Goal: Transaction & Acquisition: Purchase product/service

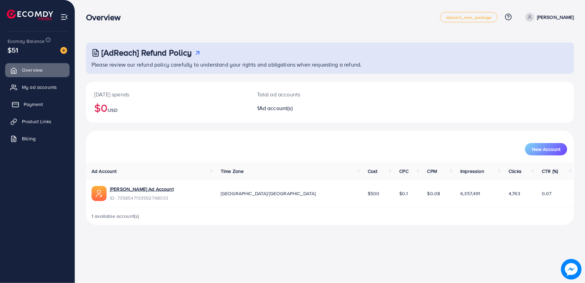
click at [40, 102] on span "Payment" at bounding box center [33, 104] width 19 height 7
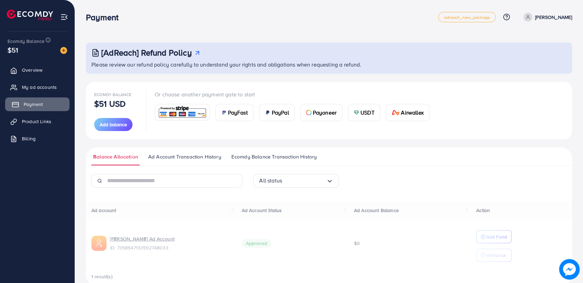
click at [39, 102] on span "Payment" at bounding box center [33, 104] width 19 height 7
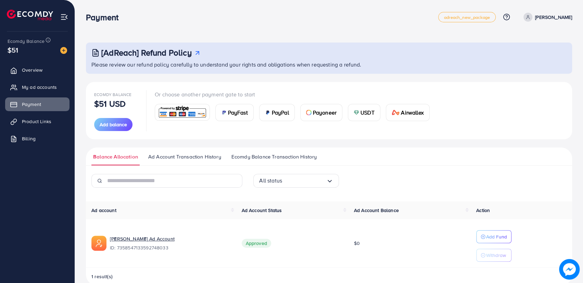
click at [191, 113] on img at bounding box center [182, 112] width 50 height 15
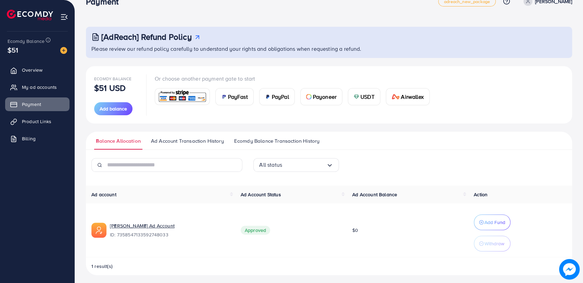
scroll to position [18, 0]
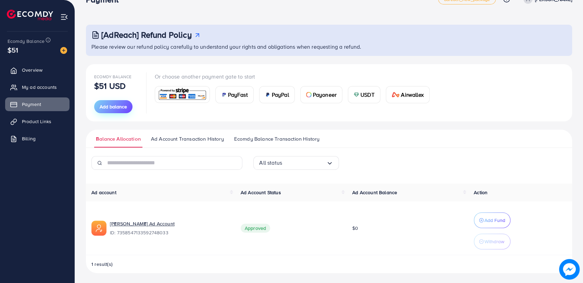
click at [122, 105] on span "Add balance" at bounding box center [113, 106] width 27 height 7
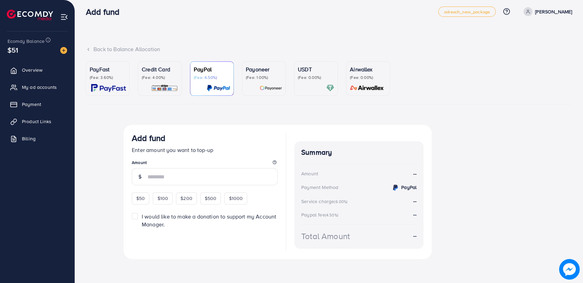
scroll to position [5, 0]
click at [158, 72] on p "Credit Card" at bounding box center [160, 69] width 36 height 8
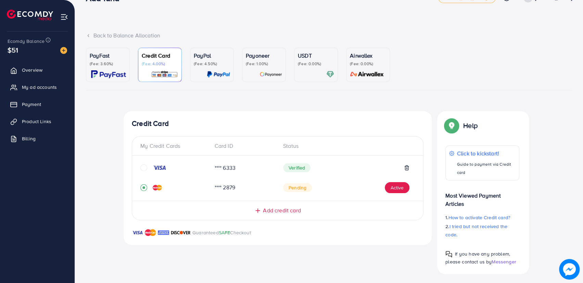
scroll to position [21, 0]
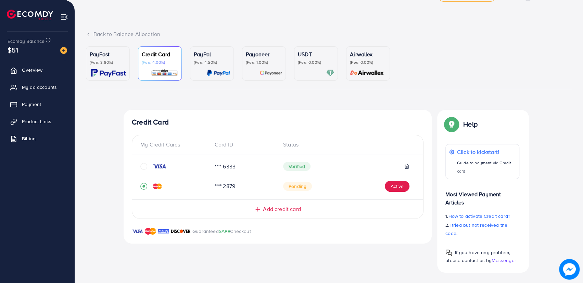
click at [144, 165] on icon "circle" at bounding box center [143, 166] width 7 height 7
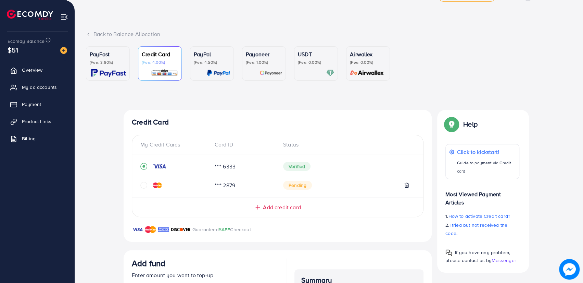
scroll to position [148, 0]
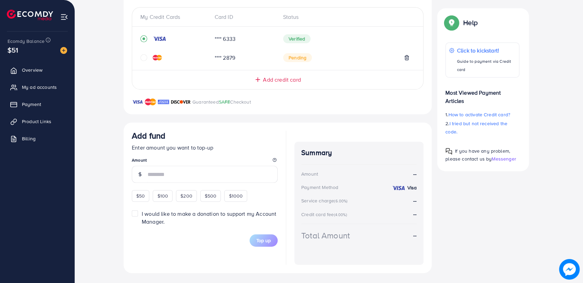
click at [227, 197] on div "$1000" at bounding box center [235, 196] width 23 height 12
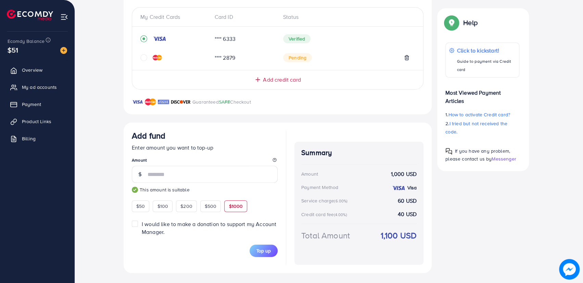
drag, startPoint x: 382, startPoint y: 233, endPoint x: 421, endPoint y: 238, distance: 38.7
click at [421, 238] on div "Summary Amount 1,000 USD Payment Method Visa Service charge (6.00%) 60 USD Cred…" at bounding box center [358, 202] width 129 height 123
click at [395, 236] on strong "1,100 USD" at bounding box center [399, 235] width 36 height 12
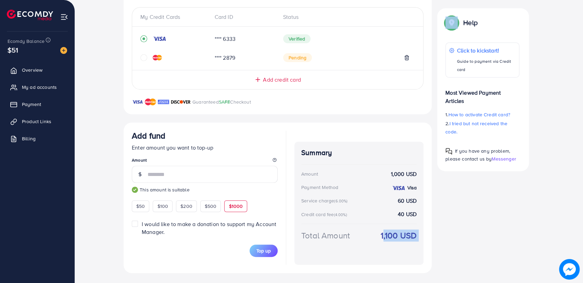
click at [395, 236] on strong "1,100 USD" at bounding box center [399, 235] width 36 height 12
click at [142, 223] on span "I would like to make a donation to support my Account Manager." at bounding box center [209, 227] width 135 height 15
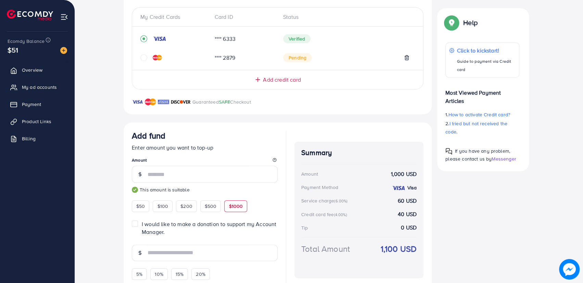
click at [142, 223] on span "I would like to make a donation to support my Account Manager." at bounding box center [209, 227] width 135 height 15
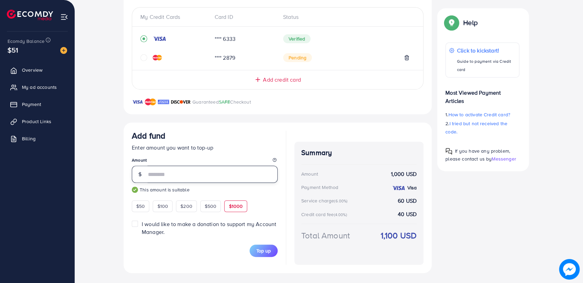
click at [165, 178] on input "****" at bounding box center [213, 173] width 130 height 17
type input "***"
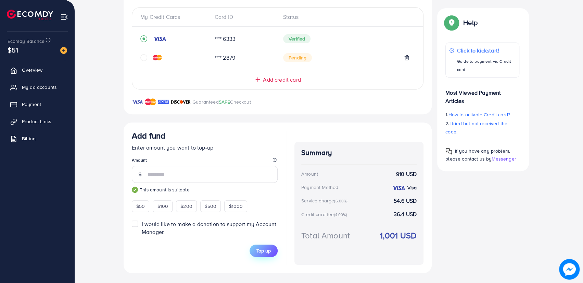
click at [268, 252] on span "Top up" at bounding box center [263, 250] width 14 height 7
click at [408, 57] on icon at bounding box center [406, 57] width 5 height 5
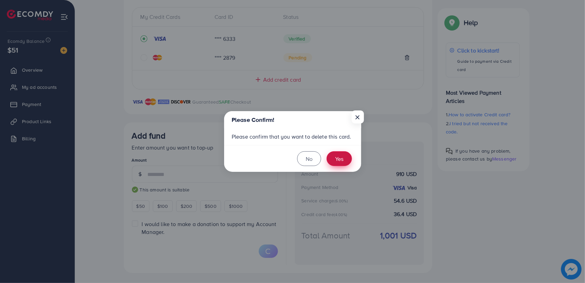
click at [335, 162] on button "Yes" at bounding box center [338, 158] width 25 height 15
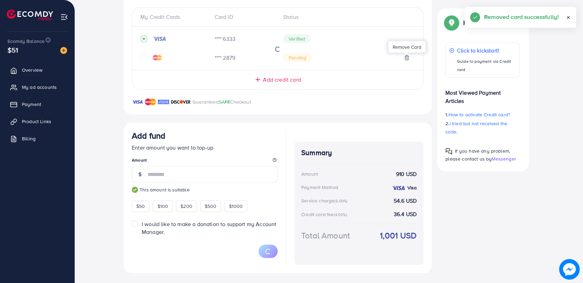
scroll to position [129, 0]
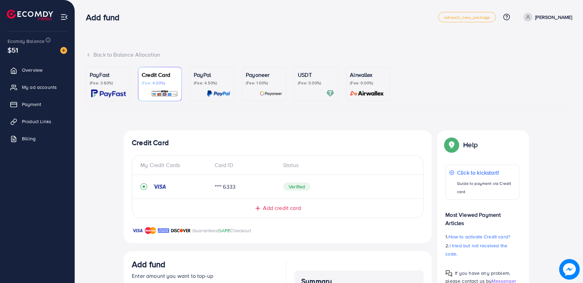
scroll to position [128, 0]
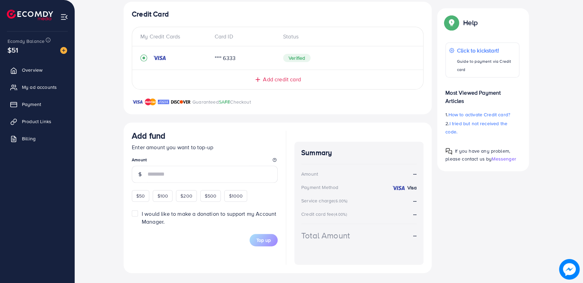
click at [290, 76] on span "Add credit card" at bounding box center [282, 79] width 38 height 8
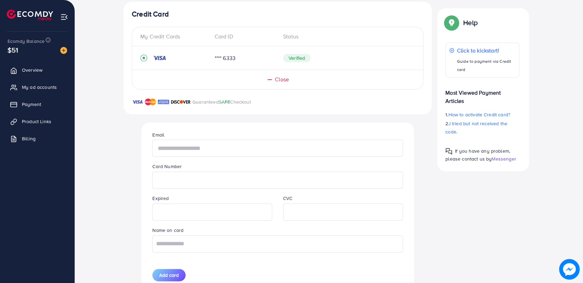
click at [243, 154] on input "text" at bounding box center [277, 147] width 250 height 17
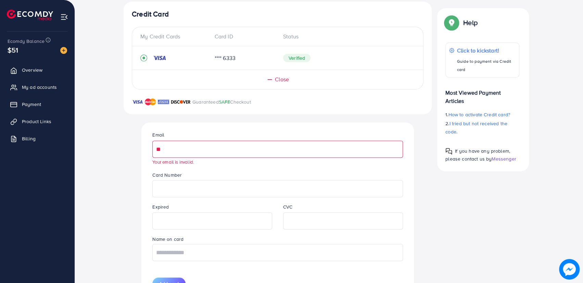
click at [277, 84] on div "My Credit Cards Card ID Status **** 6333 Verified Close" at bounding box center [278, 58] width 292 height 63
click at [278, 77] on span "Close" at bounding box center [282, 79] width 14 height 8
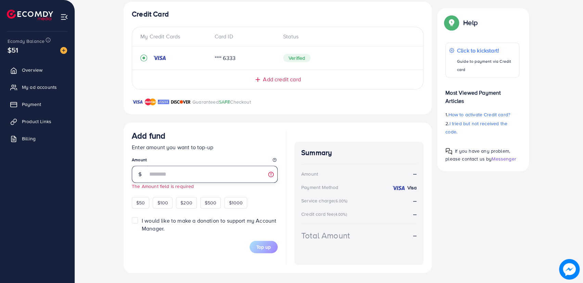
click at [193, 174] on input "number" at bounding box center [213, 173] width 130 height 17
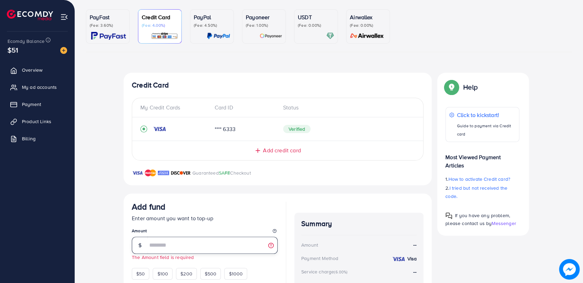
scroll to position [57, 0]
click at [282, 150] on span "Add credit card" at bounding box center [282, 151] width 38 height 8
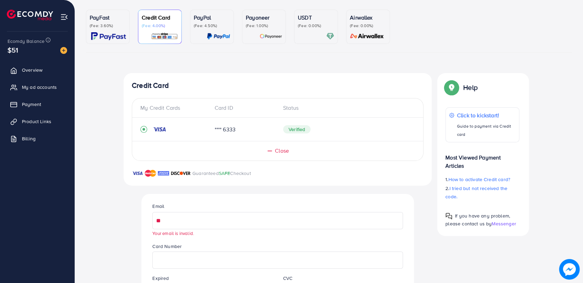
click at [197, 214] on input "**" at bounding box center [277, 220] width 250 height 17
type input "*"
type input "**********"
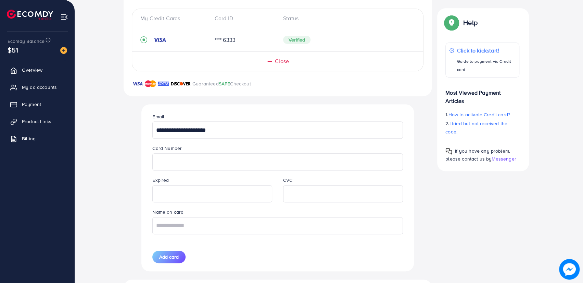
scroll to position [147, 0]
type input "**********"
click at [171, 256] on span "Add card" at bounding box center [169, 256] width 20 height 7
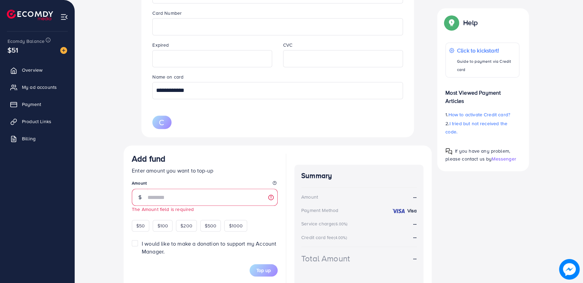
scroll to position [284, 0]
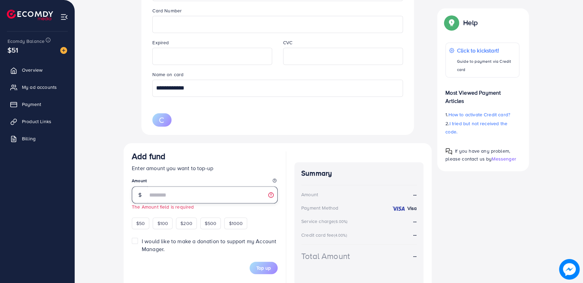
click at [194, 193] on input "number" at bounding box center [213, 194] width 130 height 17
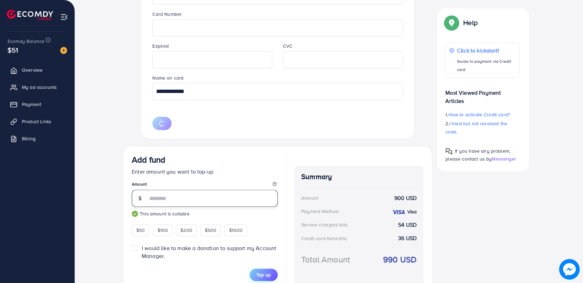
scroll to position [304, 0]
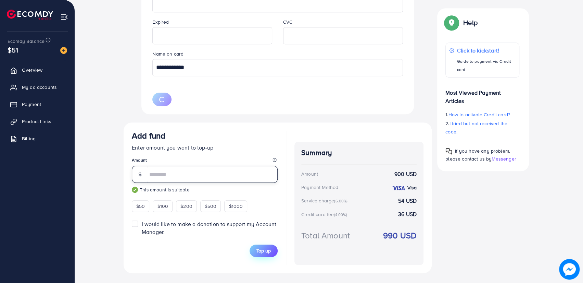
type input "***"
click at [263, 248] on span "Top up" at bounding box center [263, 250] width 14 height 7
